Goal: Communication & Community: Answer question/provide support

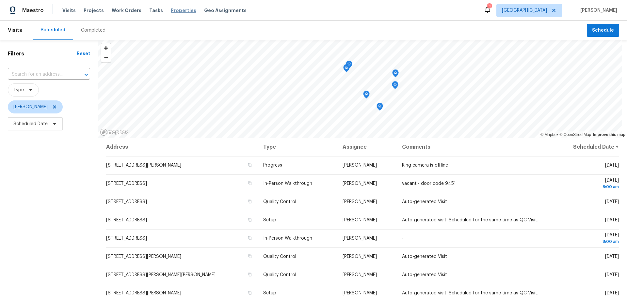
click at [171, 11] on span "Properties" at bounding box center [183, 10] width 25 height 7
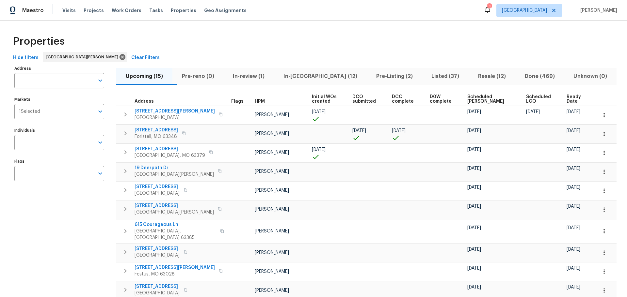
click at [304, 78] on span "In-[GEOGRAPHIC_DATA] (12)" at bounding box center [320, 76] width 85 height 9
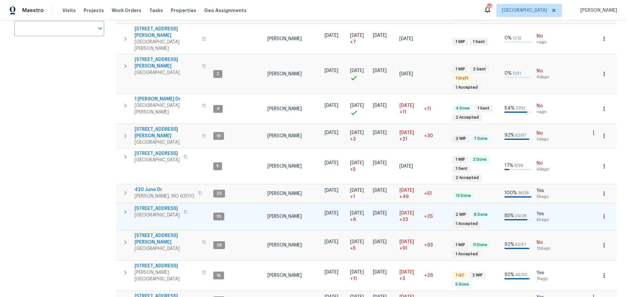
scroll to position [146, 0]
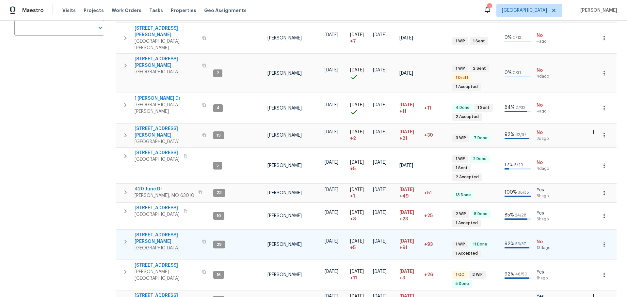
click at [157, 232] on span "[STREET_ADDRESS][PERSON_NAME]" at bounding box center [167, 238] width 64 height 13
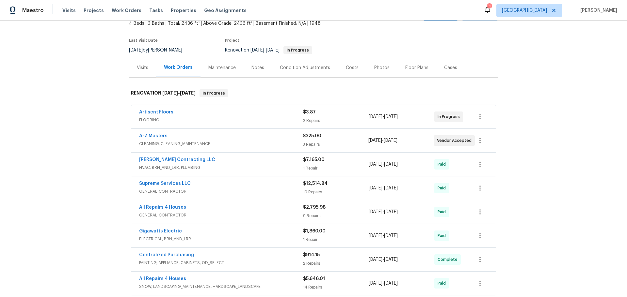
scroll to position [65, 0]
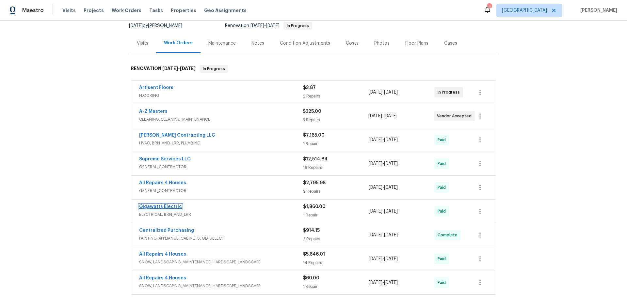
click at [168, 206] on link "Gigawatts Electric" at bounding box center [160, 207] width 43 height 5
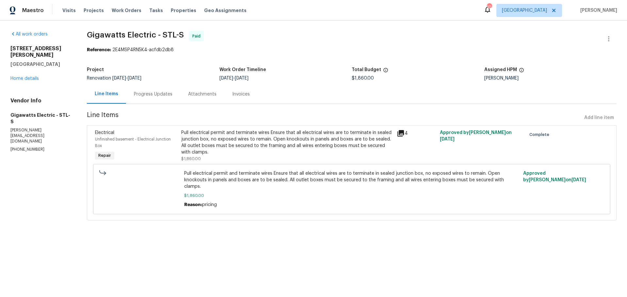
click at [146, 96] on div "Progress Updates" at bounding box center [153, 94] width 39 height 7
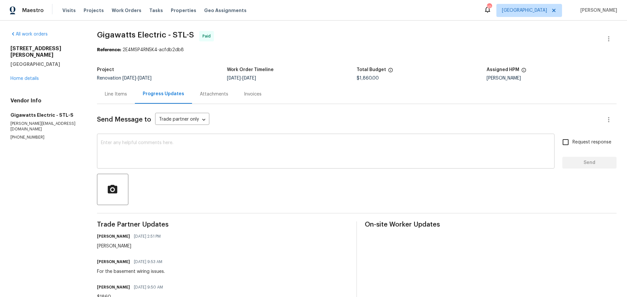
click at [175, 151] on textarea at bounding box center [326, 152] width 450 height 23
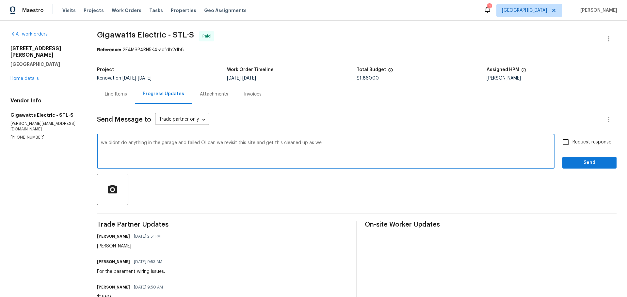
type textarea "we didnt do anything in the garage and failed OI can we revisit this site and g…"
click at [598, 162] on span "Send" at bounding box center [590, 163] width 44 height 8
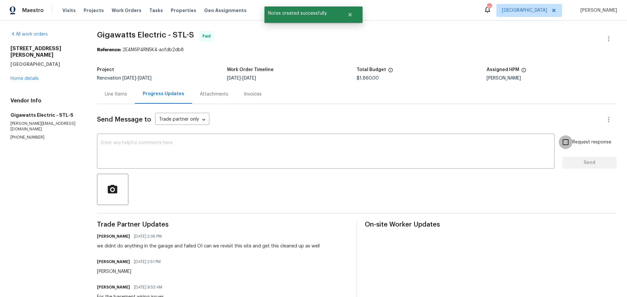
click at [560, 143] on input "Request response" at bounding box center [566, 143] width 14 height 14
checkbox input "true"
click at [511, 150] on textarea at bounding box center [326, 152] width 450 height 23
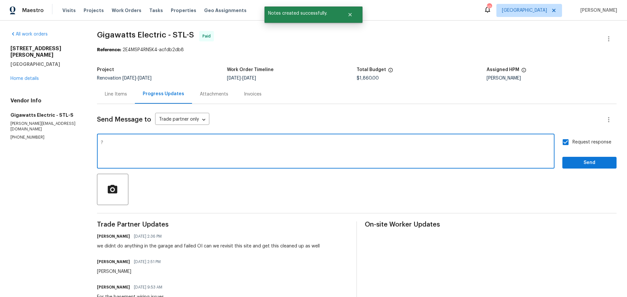
type textarea "?"
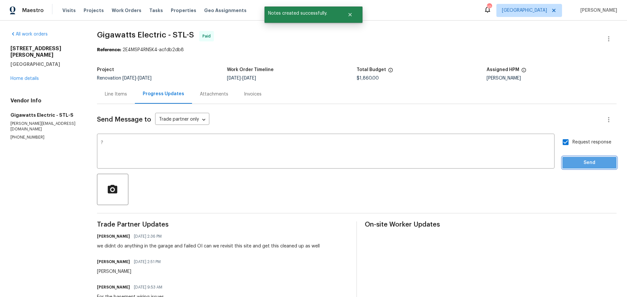
click at [588, 163] on span "Send" at bounding box center [590, 163] width 44 height 8
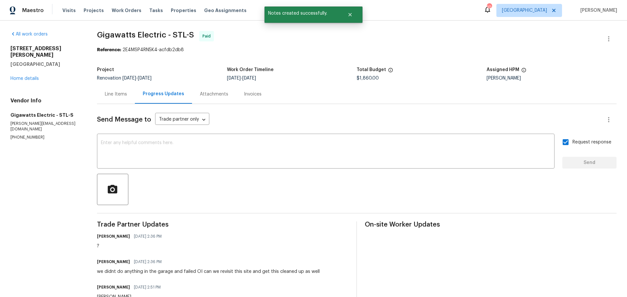
click at [20, 64] on div "[STREET_ADDRESS][PERSON_NAME] Home details" at bounding box center [45, 63] width 71 height 37
click at [21, 76] on link "Home details" at bounding box center [24, 78] width 28 height 5
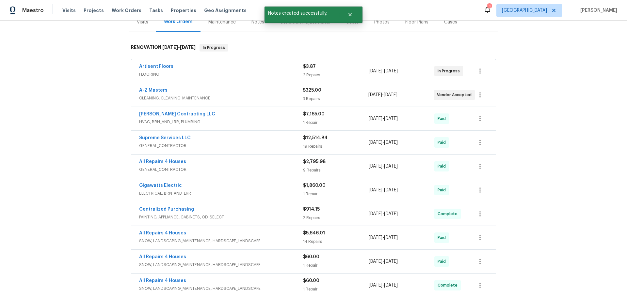
scroll to position [98, 0]
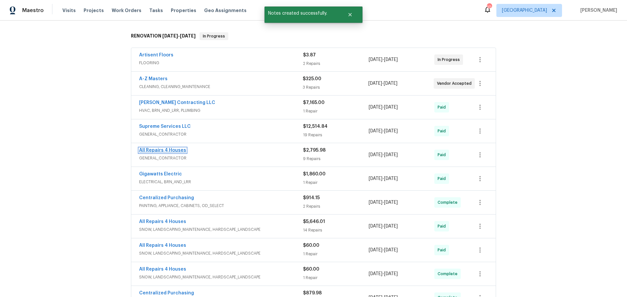
click at [168, 149] on link "All Repairs 4 Houses" at bounding box center [162, 150] width 47 height 5
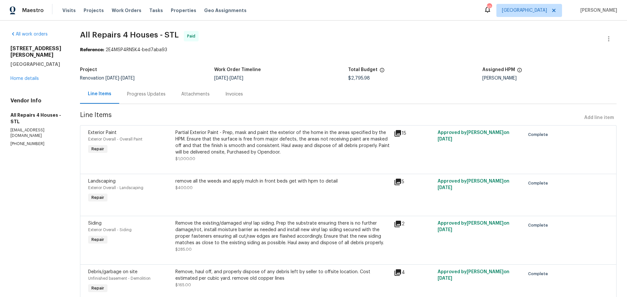
click at [157, 91] on div "Progress Updates" at bounding box center [146, 94] width 39 height 7
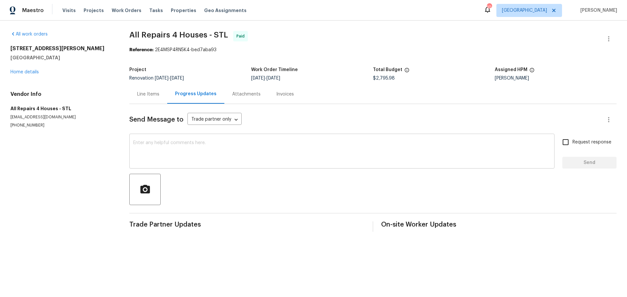
click at [177, 149] on textarea at bounding box center [341, 152] width 417 height 23
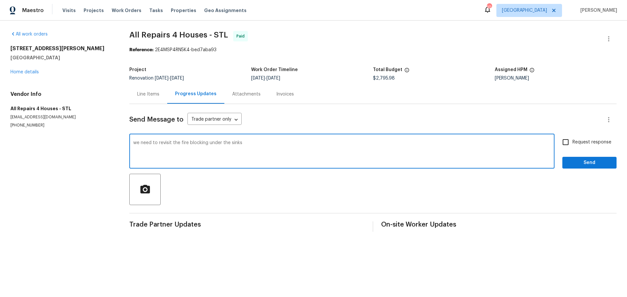
type textarea "we need to revisit the fire blocking under the sinks"
click at [560, 139] on input "Request response" at bounding box center [566, 143] width 14 height 14
checkbox input "true"
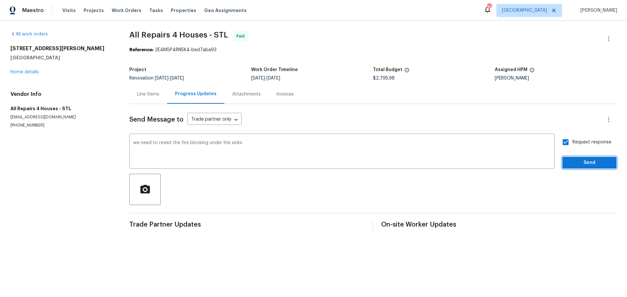
click at [562, 158] on button "Send" at bounding box center [589, 163] width 54 height 12
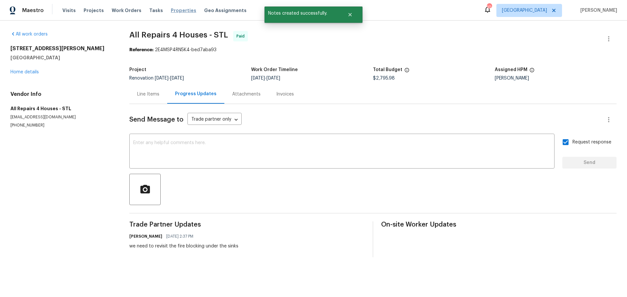
click at [172, 10] on span "Properties" at bounding box center [183, 10] width 25 height 7
